Goal: Information Seeking & Learning: Learn about a topic

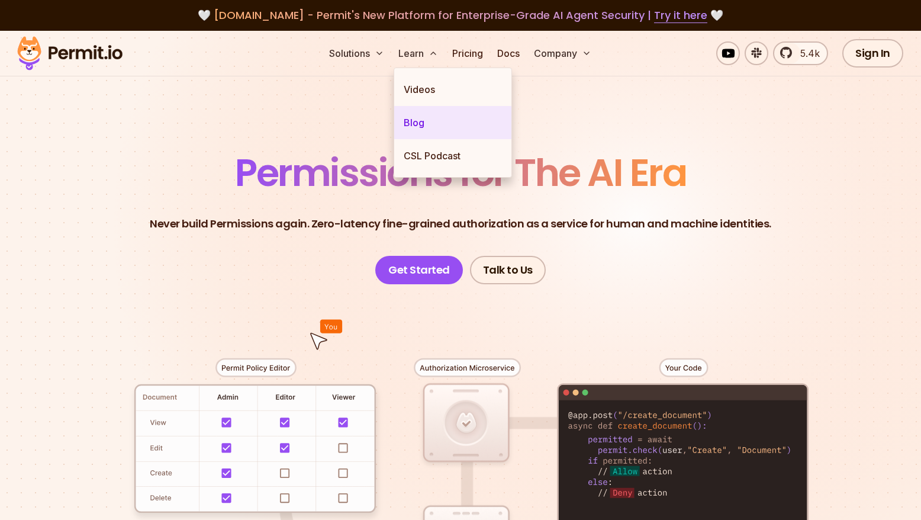
click at [418, 120] on link "Blog" at bounding box center [452, 122] width 117 height 33
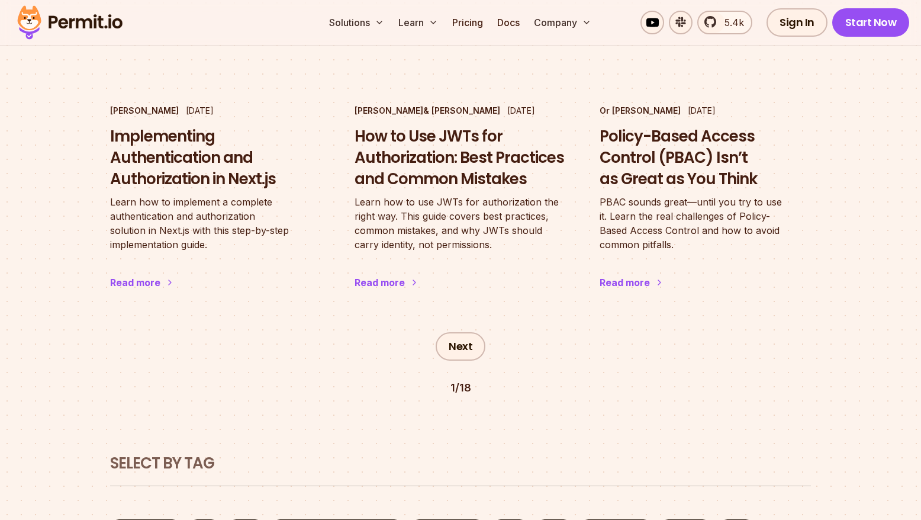
scroll to position [2072, 0]
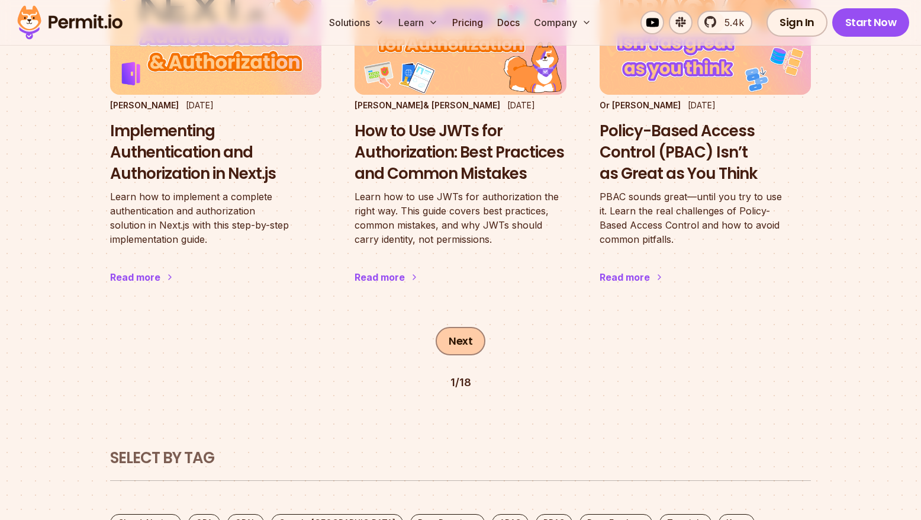
click at [459, 327] on link "Next" at bounding box center [461, 341] width 50 height 28
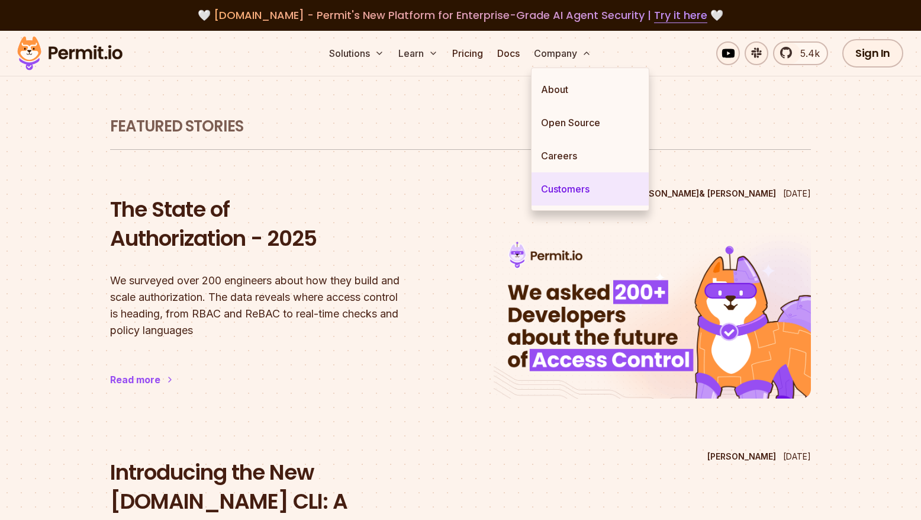
click at [548, 185] on link "Customers" at bounding box center [590, 188] width 117 height 33
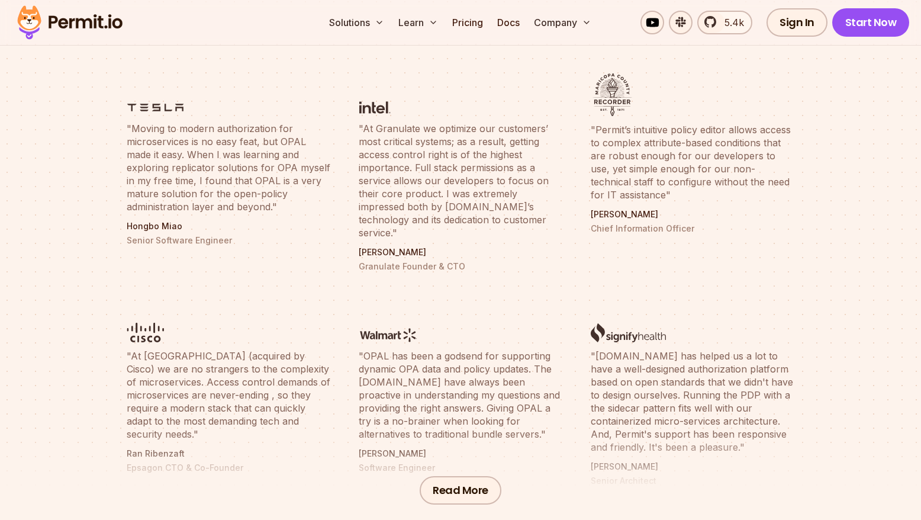
scroll to position [414, 0]
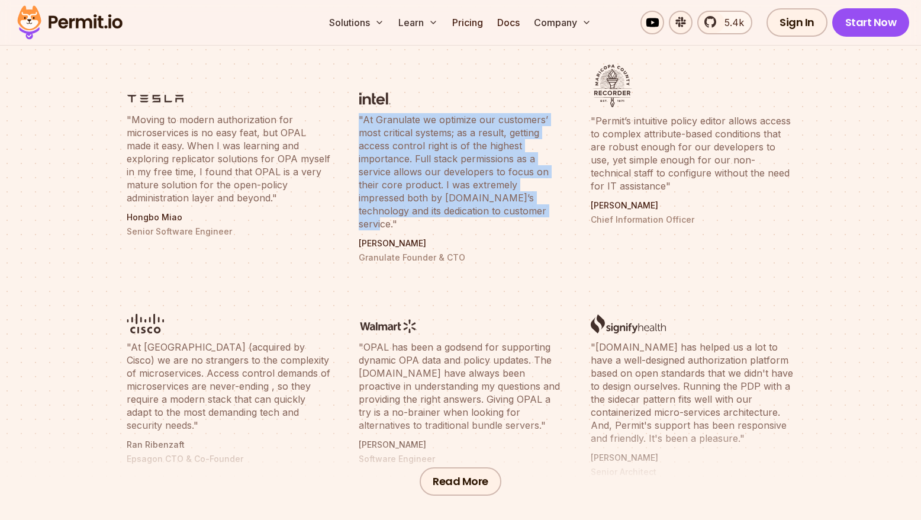
drag, startPoint x: 359, startPoint y: 118, endPoint x: 550, endPoint y: 217, distance: 215.6
click at [550, 217] on li ""At Granulate we optimize our customers’ most critical systems; as a result, ge…" at bounding box center [461, 163] width 218 height 213
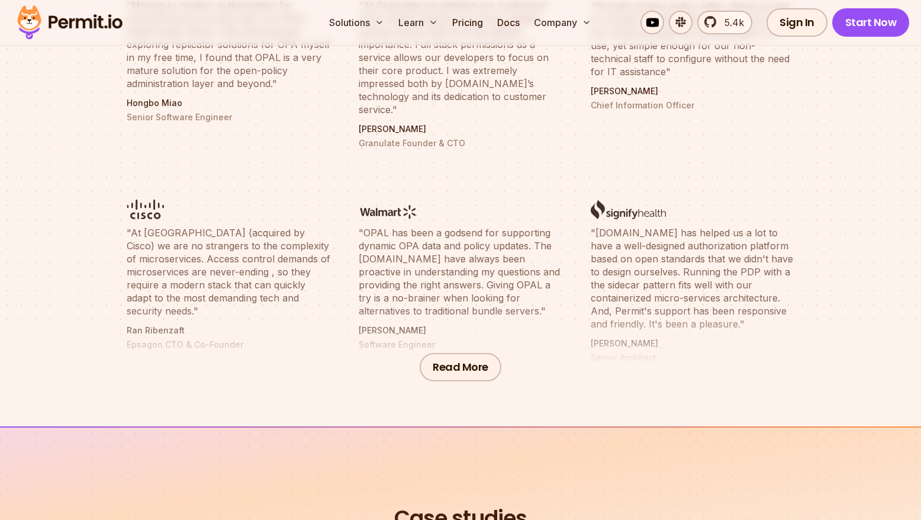
scroll to position [533, 0]
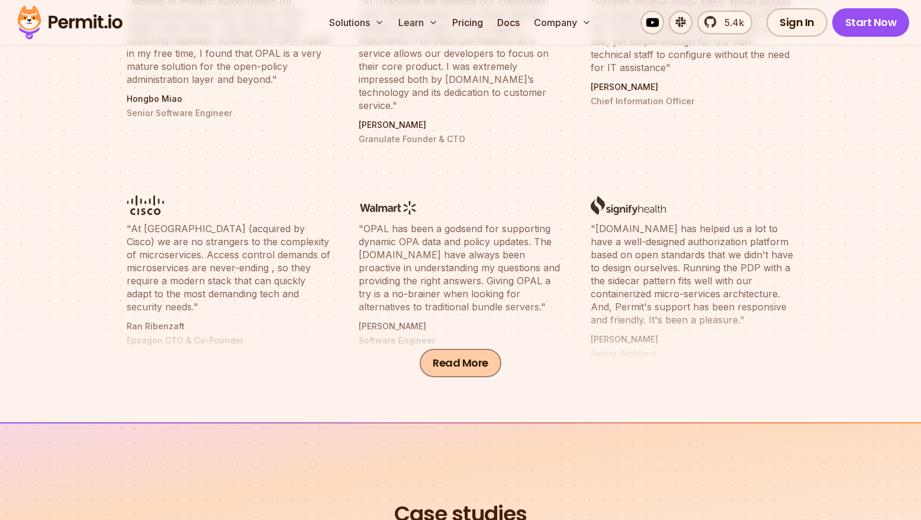
click at [465, 358] on button "Read More" at bounding box center [461, 363] width 82 height 28
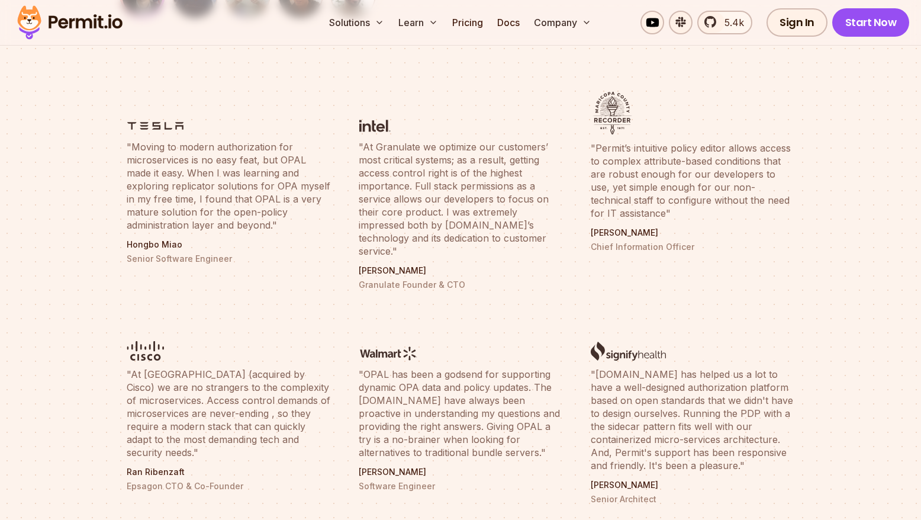
scroll to position [355, 0]
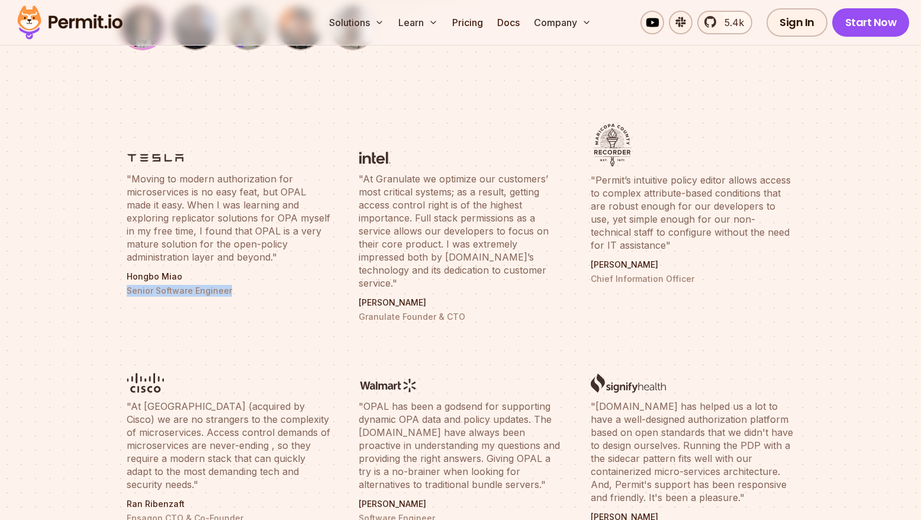
drag, startPoint x: 237, startPoint y: 293, endPoint x: 114, endPoint y: 288, distance: 123.9
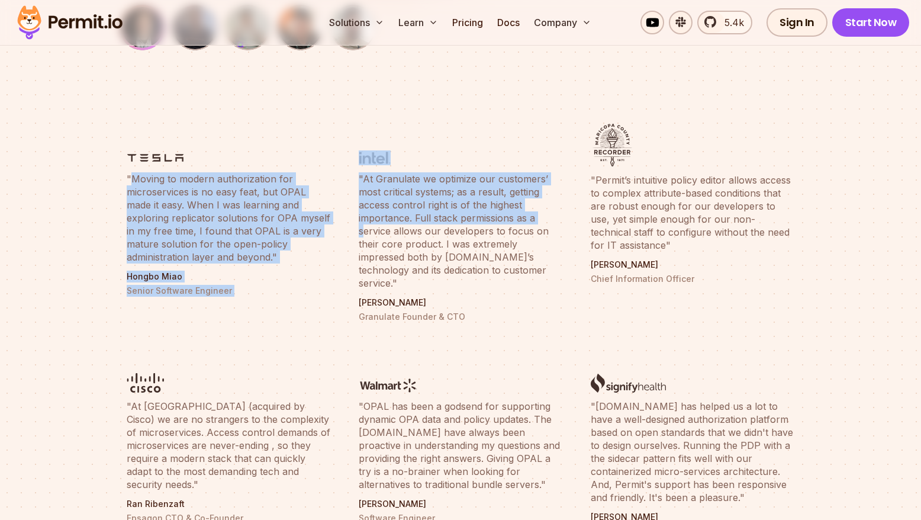
drag, startPoint x: 130, startPoint y: 175, endPoint x: 138, endPoint y: 148, distance: 28.3
click at [149, 155] on img at bounding box center [155, 157] width 57 height 15
click at [230, 258] on blockquote ""Moving to modern authorization for microservices is no easy feat, but OPAL mad…" at bounding box center [229, 217] width 204 height 91
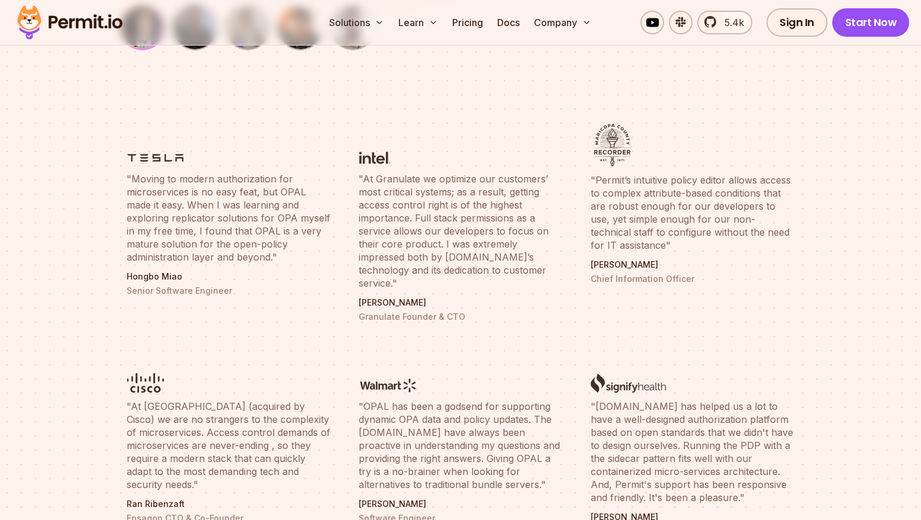
click at [469, 246] on blockquote ""At Granulate we optimize our customers’ most critical systems; as a result, ge…" at bounding box center [461, 230] width 204 height 117
drag, startPoint x: 293, startPoint y: 255, endPoint x: 298, endPoint y: 255, distance: 6.0
click at [298, 255] on blockquote ""Moving to modern authorization for microservices is no easy feat, but OPAL mad…" at bounding box center [229, 217] width 204 height 91
click at [193, 206] on blockquote ""Moving to modern authorization for microservices is no easy feat, but OPAL mad…" at bounding box center [229, 217] width 204 height 91
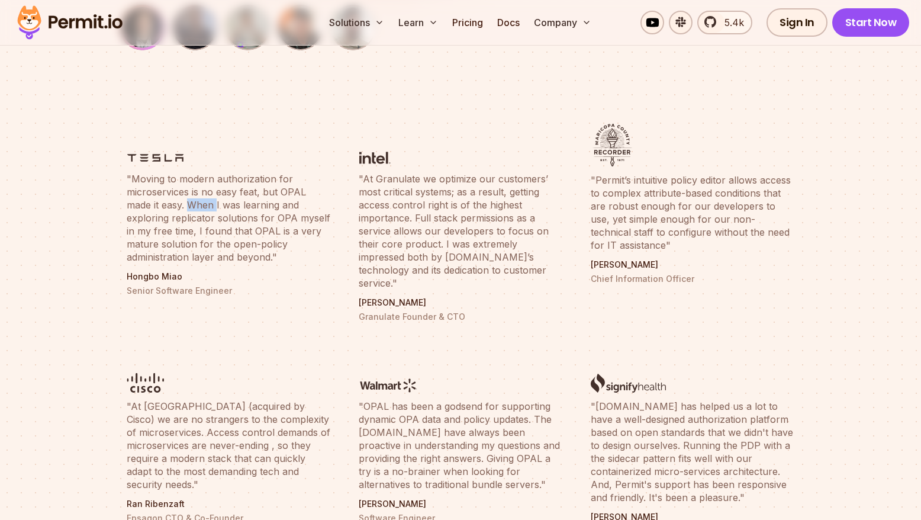
click at [193, 206] on blockquote ""Moving to modern authorization for microservices is no easy feat, but OPAL mad…" at bounding box center [229, 217] width 204 height 91
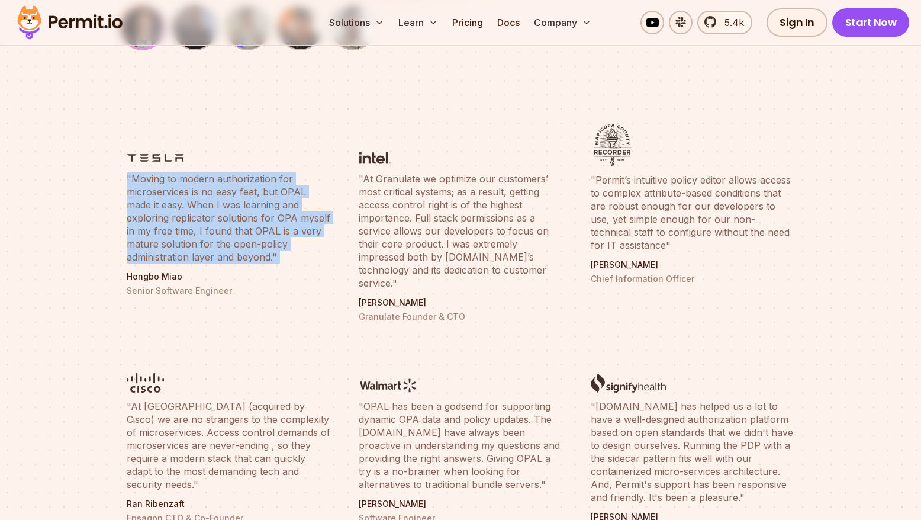
click at [193, 206] on blockquote ""Moving to modern authorization for microservices is no easy feat, but OPAL mad…" at bounding box center [229, 217] width 204 height 91
click at [287, 261] on blockquote ""Moving to modern authorization for microservices is no easy feat, but OPAL mad…" at bounding box center [229, 217] width 204 height 91
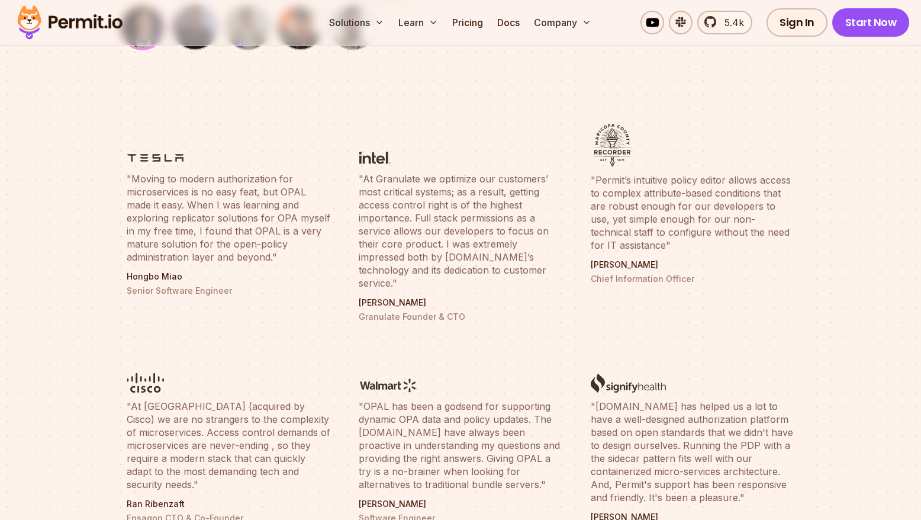
click at [300, 263] on blockquote ""Moving to modern authorization for microservices is no easy feat, but OPAL mad…" at bounding box center [229, 217] width 204 height 91
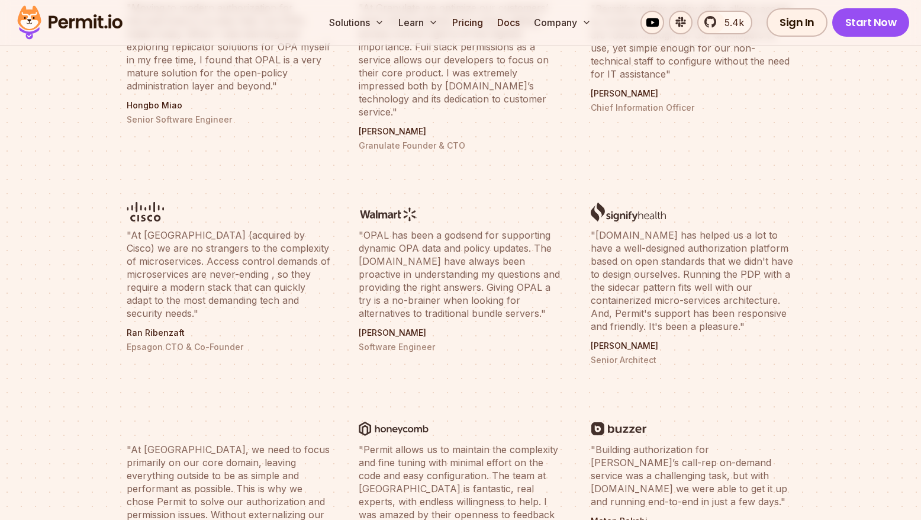
scroll to position [533, 0]
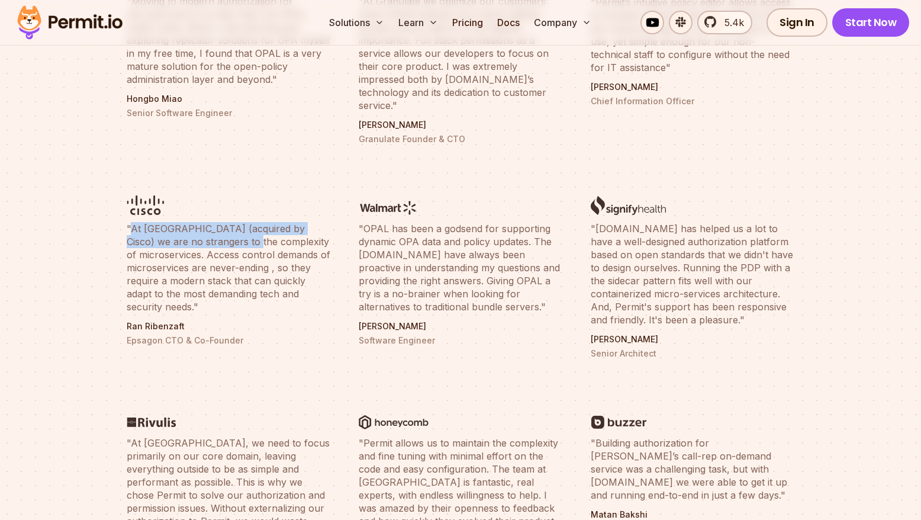
drag, startPoint x: 130, startPoint y: 215, endPoint x: 233, endPoint y: 225, distance: 102.9
click at [233, 225] on blockquote ""At [GEOGRAPHIC_DATA] (acquired by Cisco) we are no strangers to the complexity…" at bounding box center [229, 267] width 204 height 91
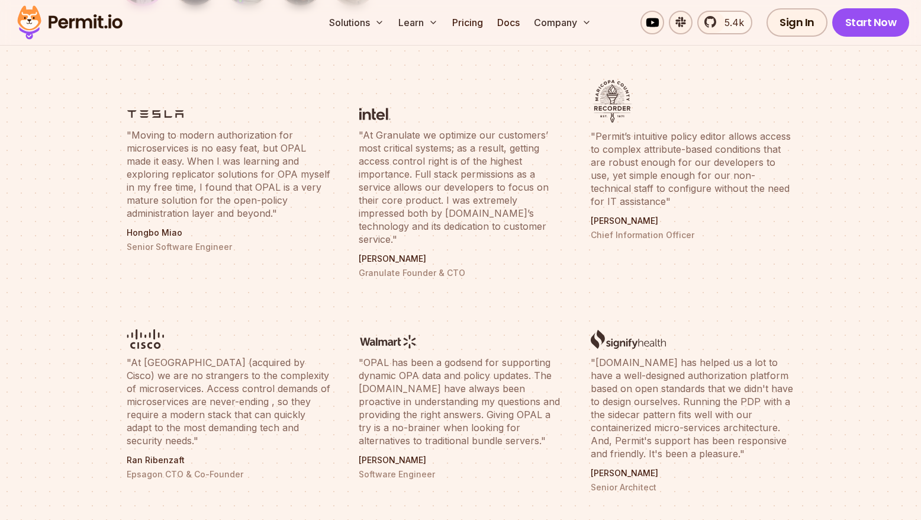
scroll to position [355, 0]
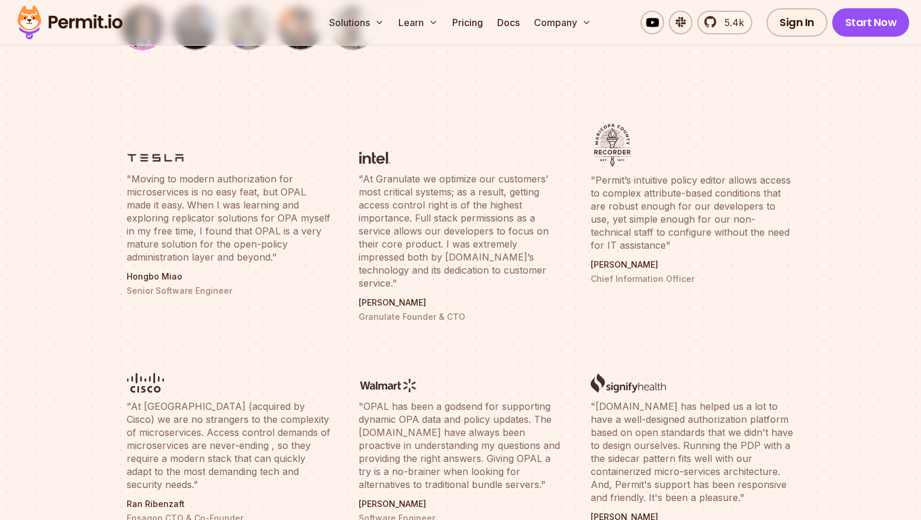
click at [364, 179] on blockquote ""At Granulate we optimize our customers’ most critical systems; as a result, ge…" at bounding box center [461, 230] width 204 height 117
drag, startPoint x: 478, startPoint y: 292, endPoint x: 517, endPoint y: 291, distance: 39.1
click at [478, 297] on p "[PERSON_NAME]" at bounding box center [461, 303] width 204 height 12
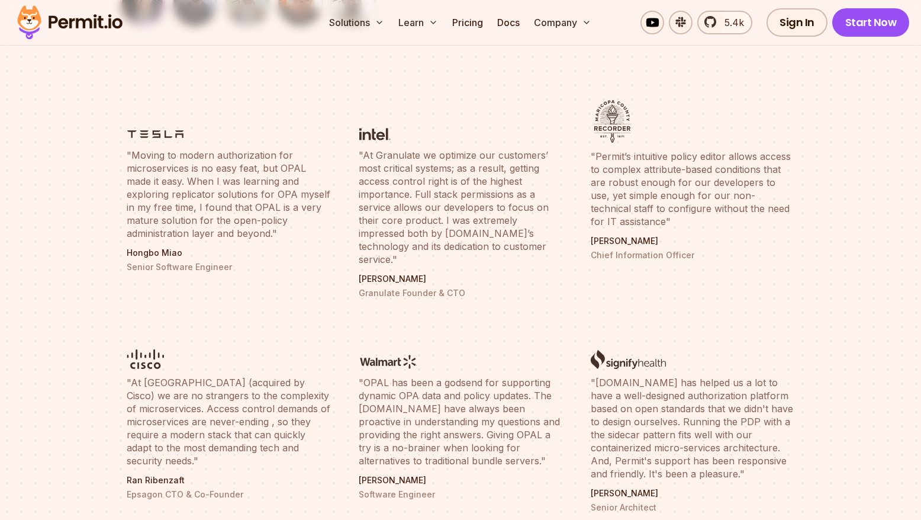
scroll to position [474, 0]
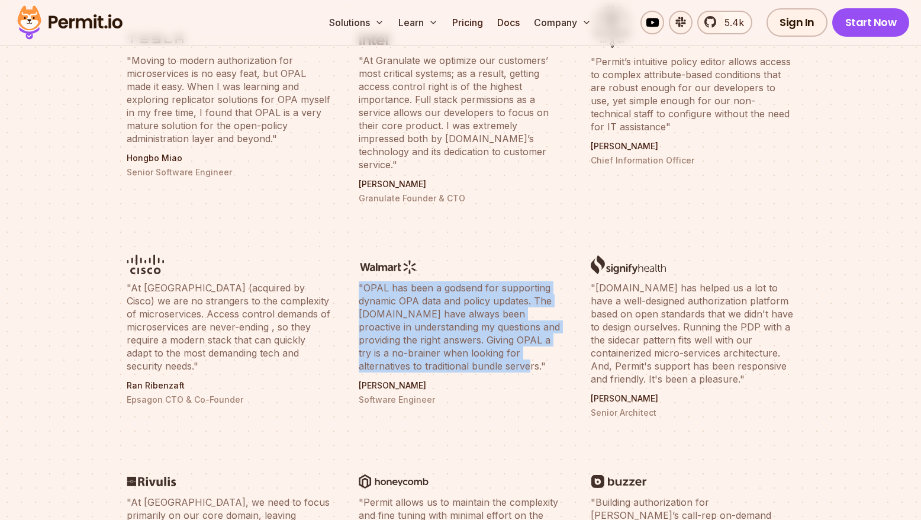
drag, startPoint x: 494, startPoint y: 360, endPoint x: 359, endPoint y: 269, distance: 162.9
click at [359, 269] on li ""OPAL has been a godsend for supporting dynamic OPA data and policy updates. Th…" at bounding box center [461, 326] width 218 height 200
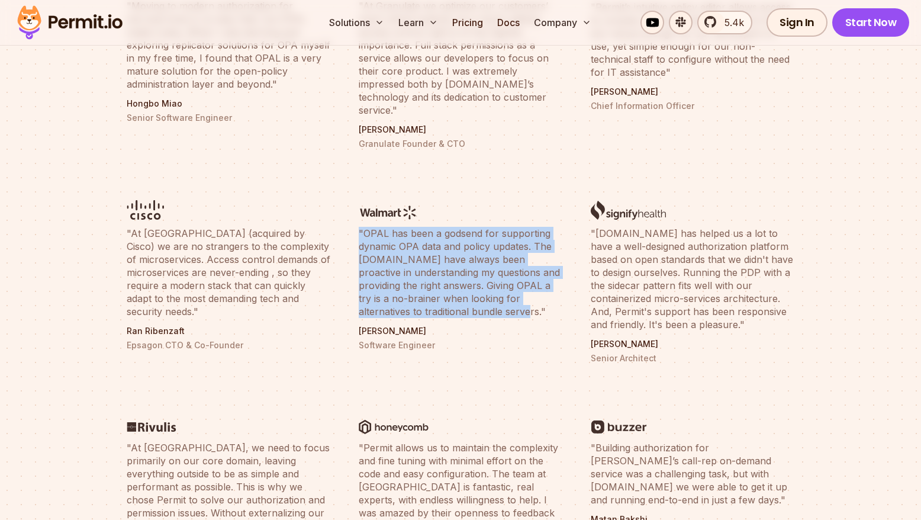
scroll to position [533, 0]
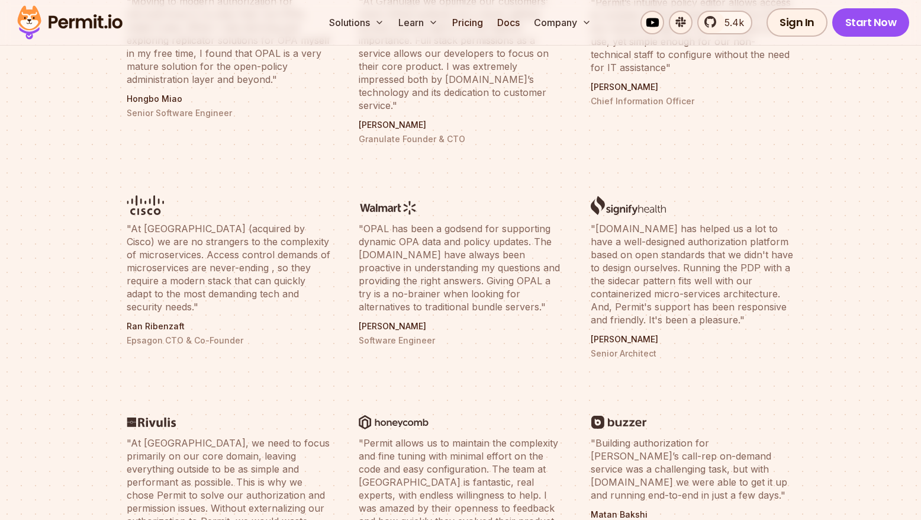
click at [467, 342] on li ""OPAL has been a godsend for supporting dynamic OPA data and policy updates. Th…" at bounding box center [461, 266] width 218 height 200
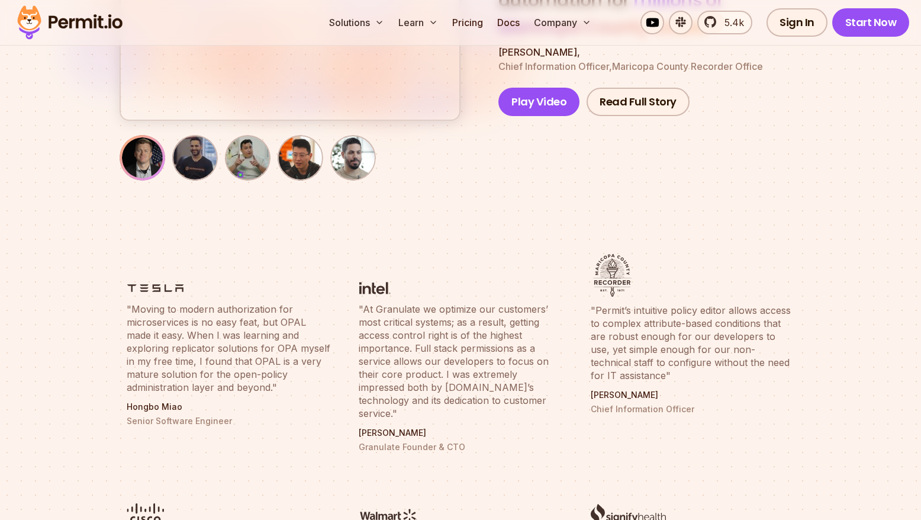
scroll to position [0, 0]
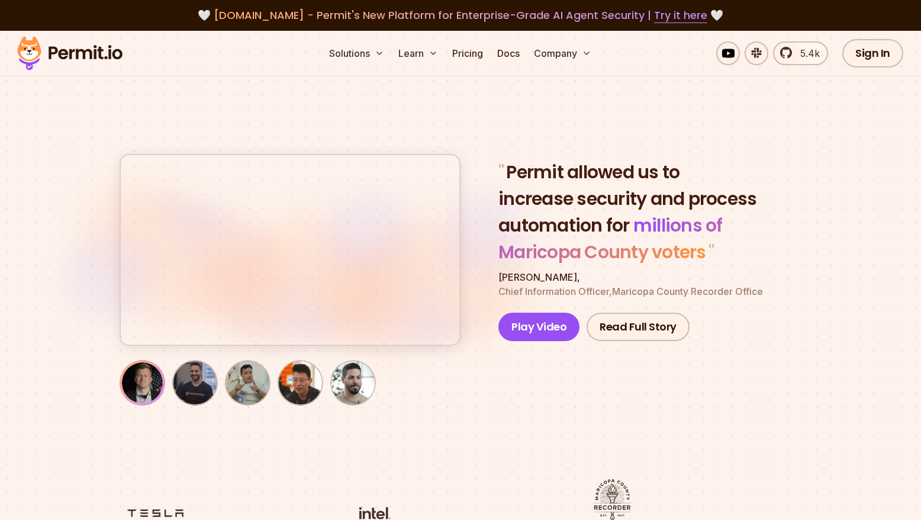
click at [101, 63] on img at bounding box center [70, 53] width 116 height 40
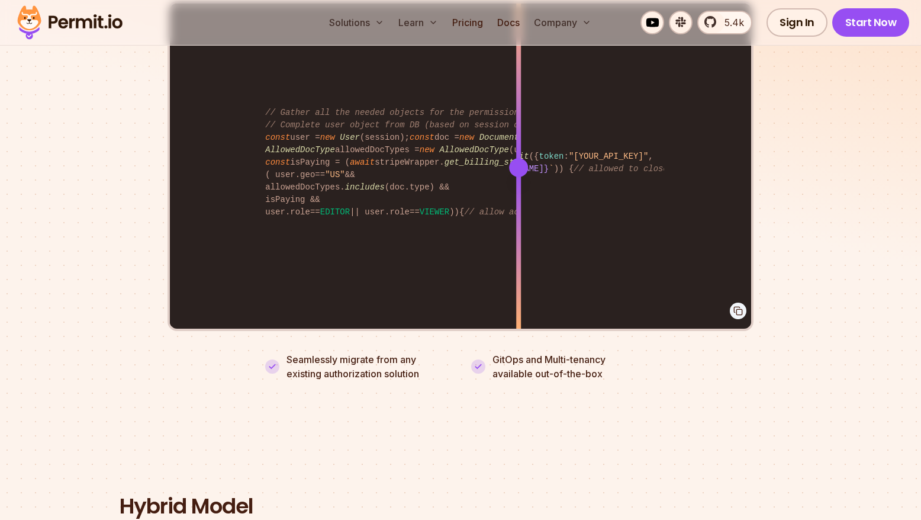
scroll to position [2428, 0]
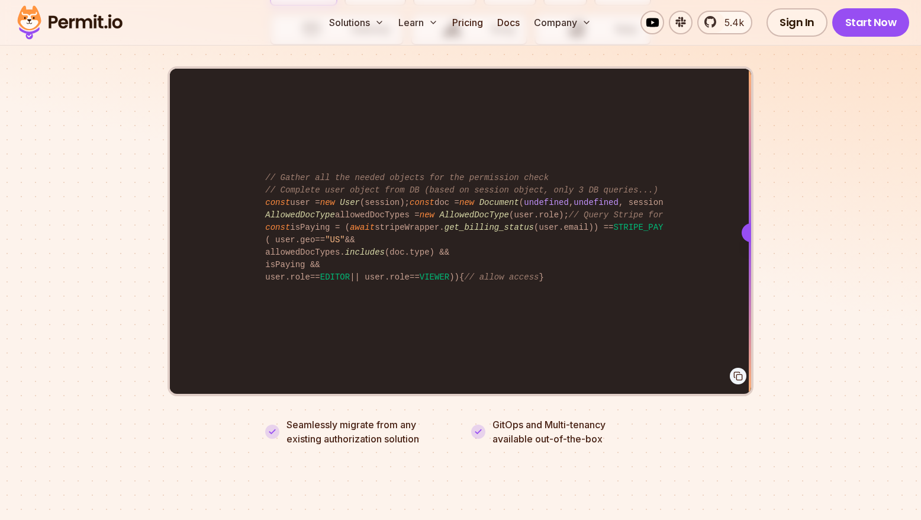
drag, startPoint x: 519, startPoint y: 229, endPoint x: 840, endPoint y: 234, distance: 320.4
click at [840, 234] on section "Fully functional authorization in 5 minutes Just add permit.check() to your cod…" at bounding box center [460, 136] width 921 height 734
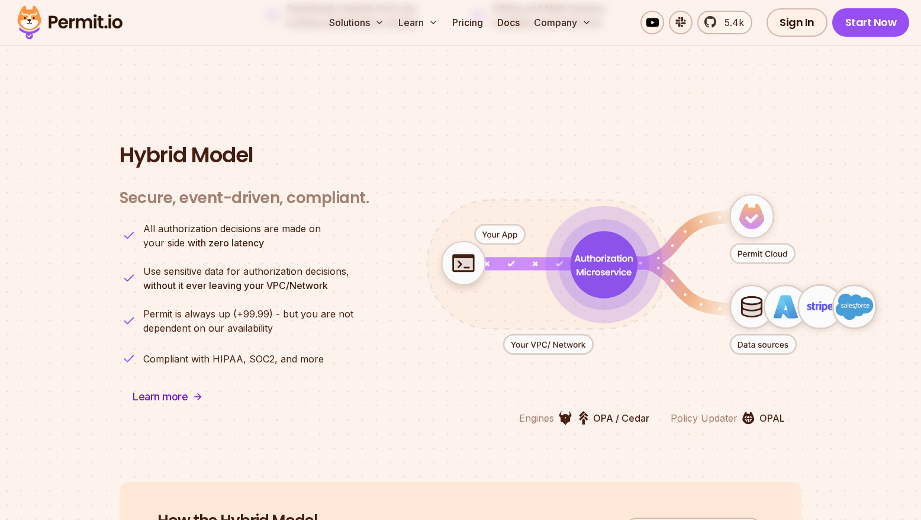
scroll to position [2842, 0]
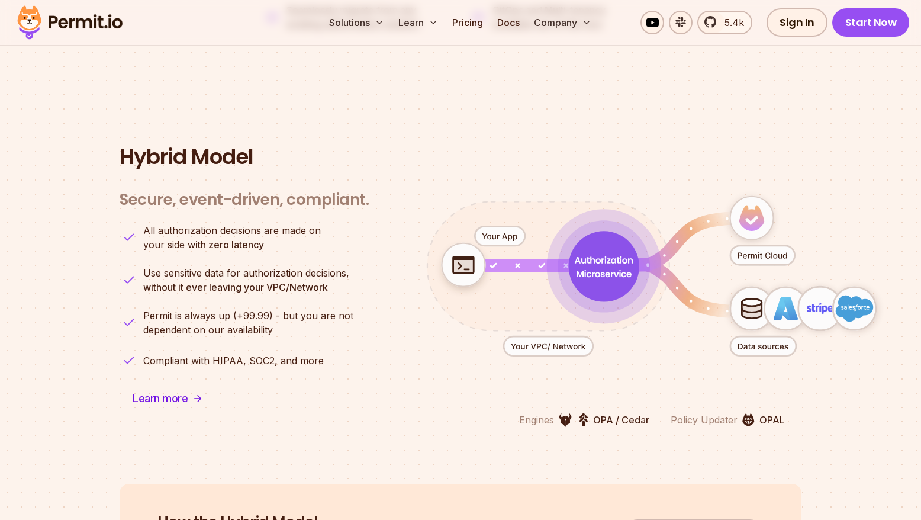
click at [333, 190] on h3 "Secure, event-driven, compliant." at bounding box center [244, 200] width 249 height 20
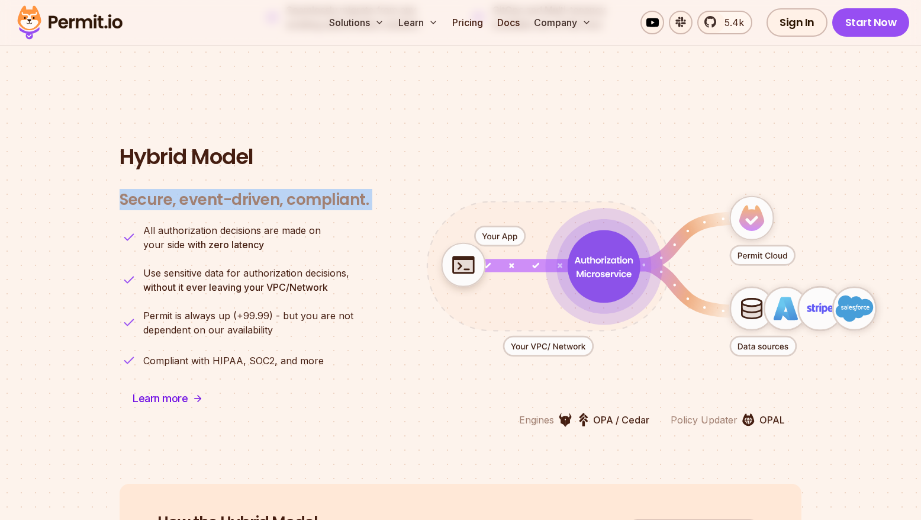
drag, startPoint x: 333, startPoint y: 184, endPoint x: 405, endPoint y: 343, distance: 174.4
click at [333, 190] on h3 "Secure, event-driven, compliant." at bounding box center [244, 200] width 249 height 20
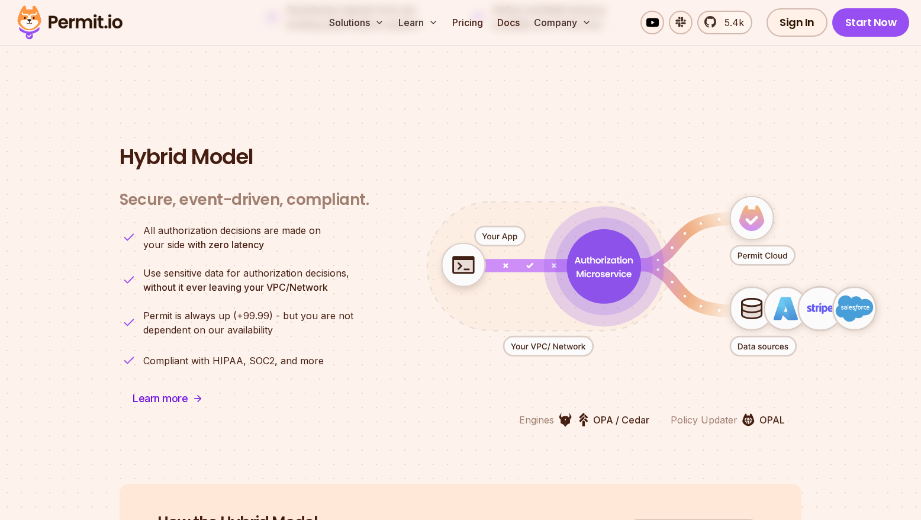
click at [406, 351] on icon "animation" at bounding box center [651, 276] width 523 height 229
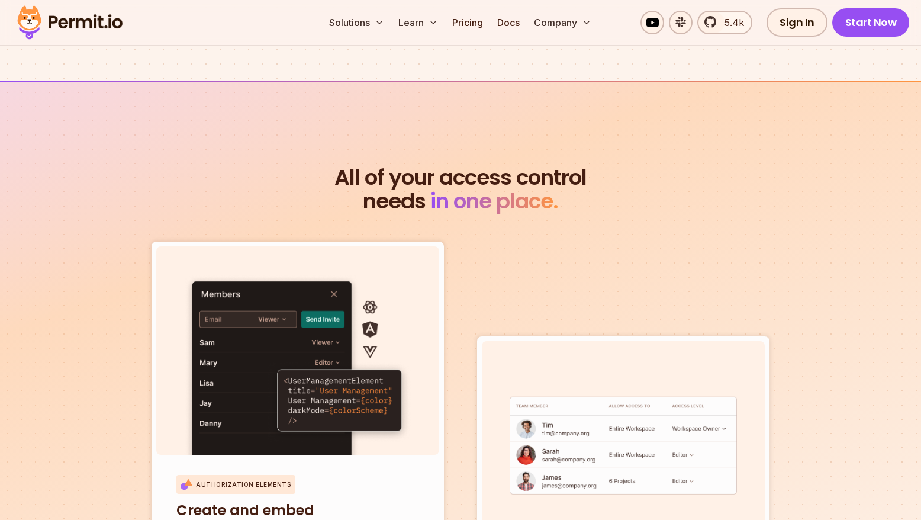
scroll to position [3849, 0]
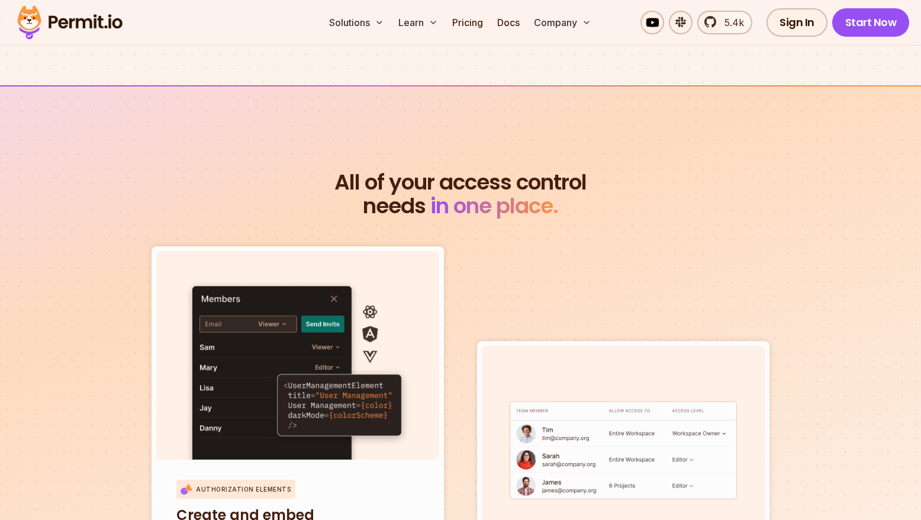
click at [446, 174] on span "All of your access control" at bounding box center [461, 183] width 682 height 24
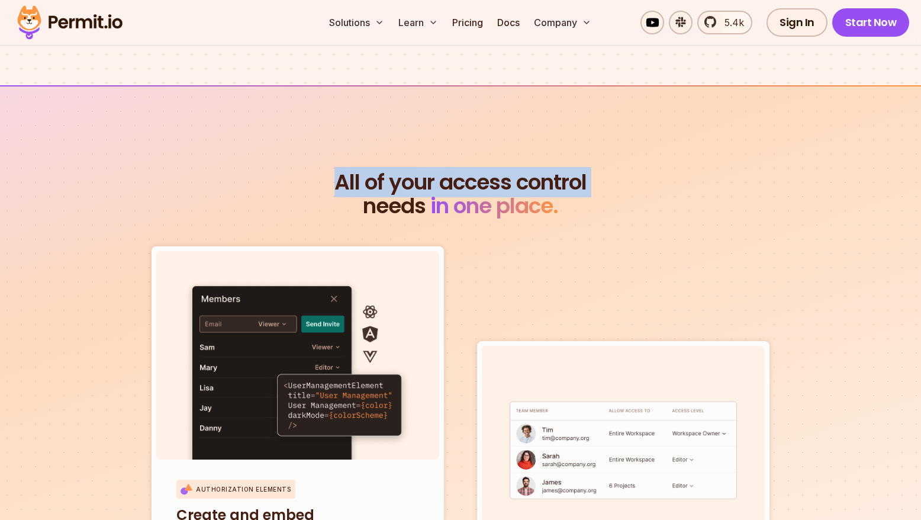
click at [446, 174] on span "All of your access control" at bounding box center [461, 183] width 682 height 24
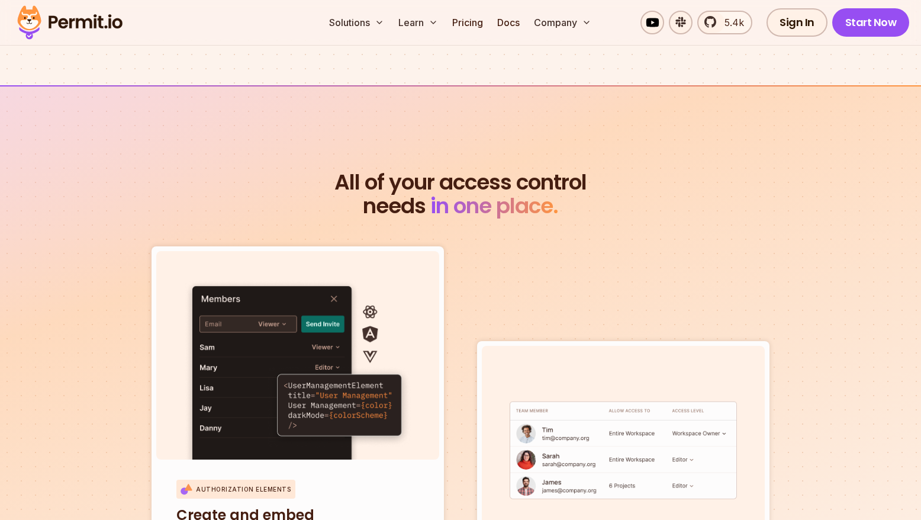
click at [636, 207] on h2 "All of your access control needs in one place." at bounding box center [461, 194] width 682 height 47
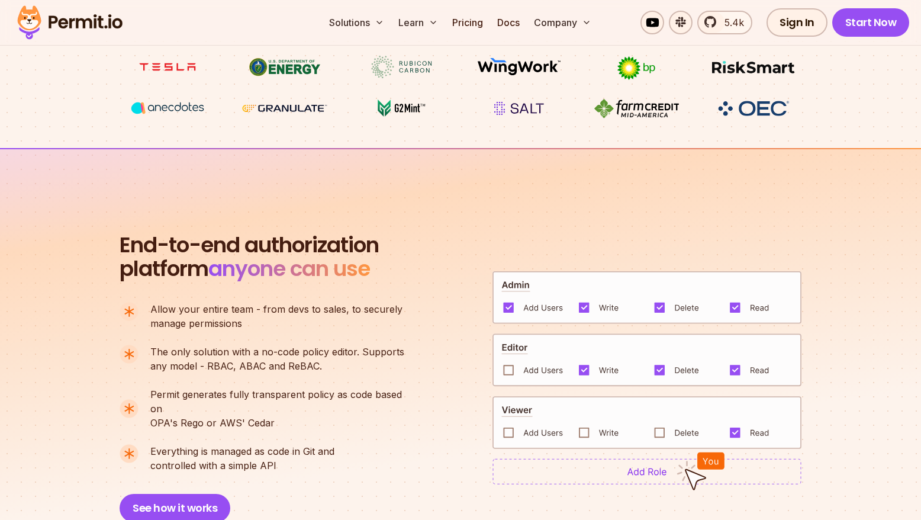
scroll to position [0, 0]
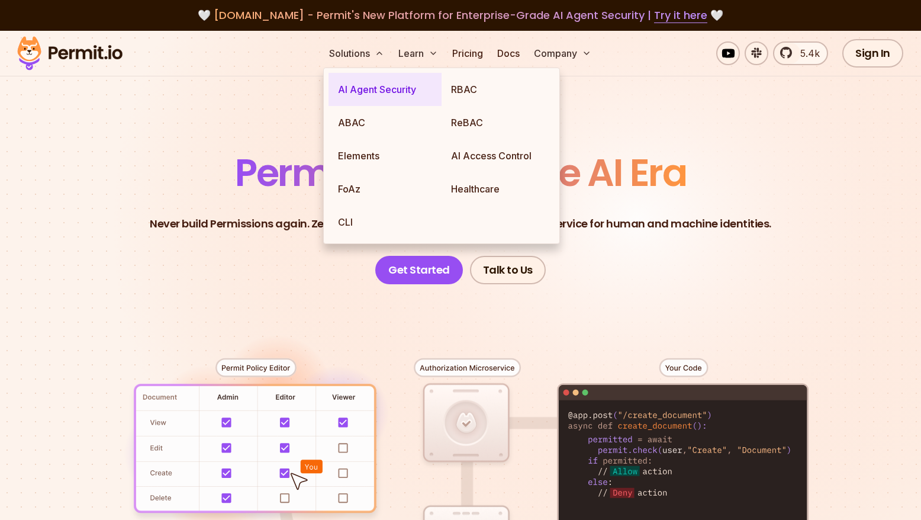
click at [381, 82] on link "AI Agent Security" at bounding box center [385, 89] width 113 height 33
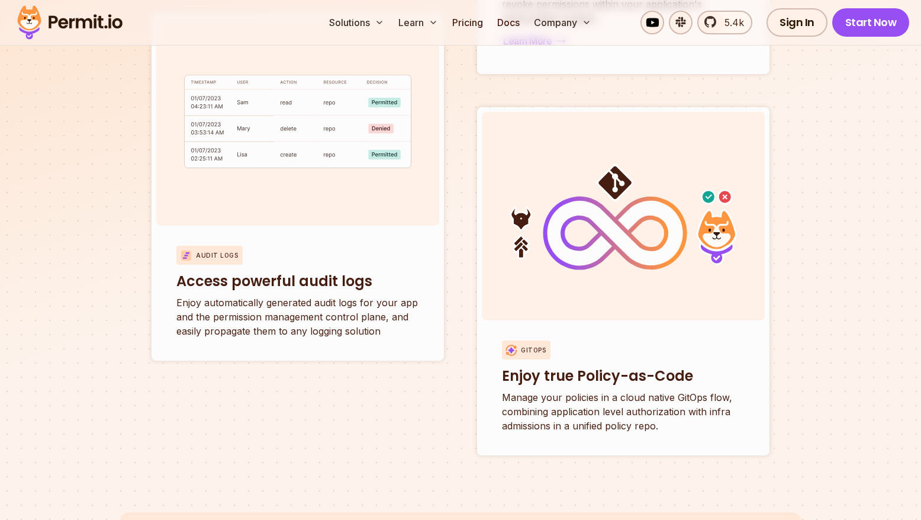
scroll to position [4488, 0]
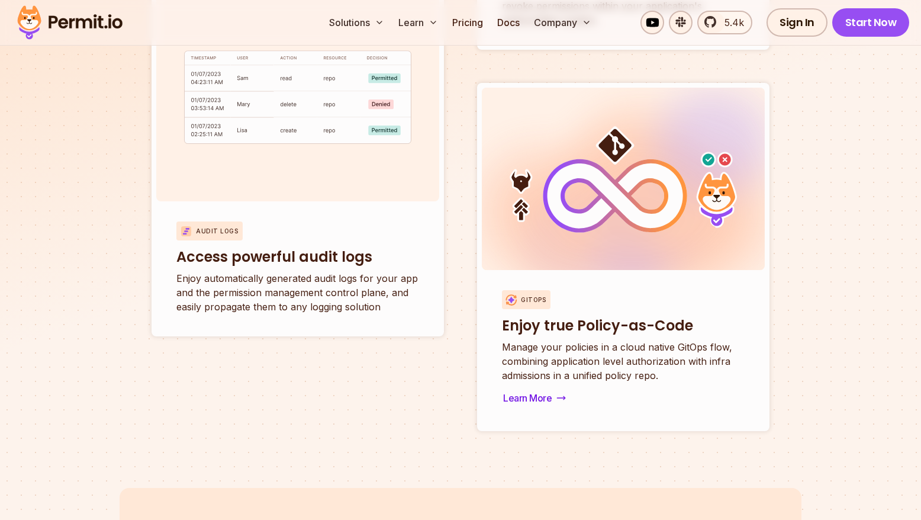
click at [683, 348] on p "Manage your policies in a cloud native GitOps flow, combining application level…" at bounding box center [623, 361] width 243 height 43
